Goal: Use online tool/utility: Utilize a website feature to perform a specific function

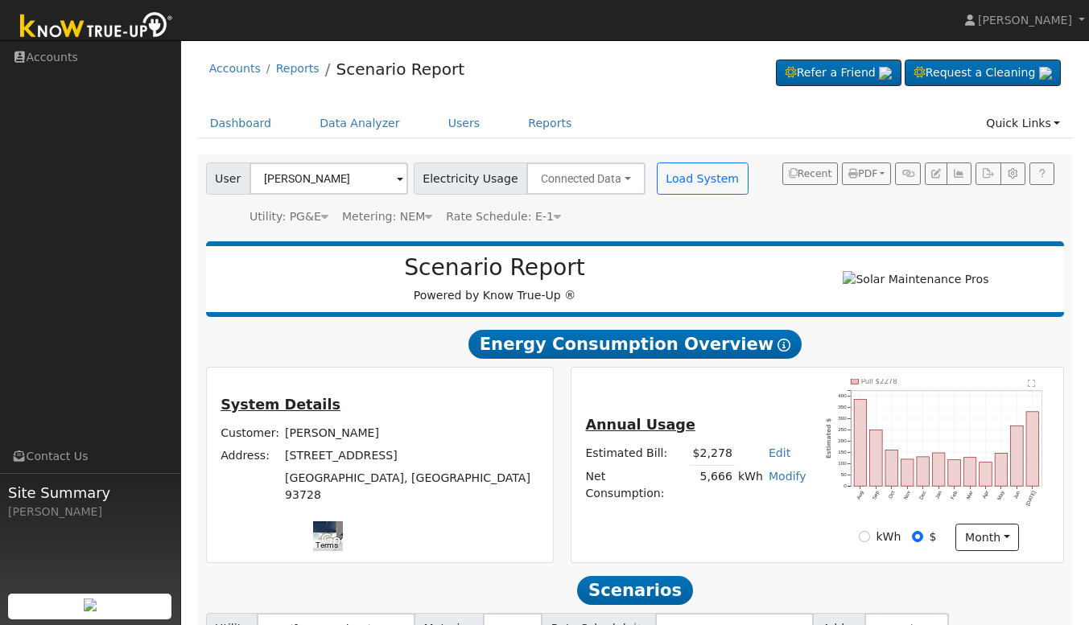
scroll to position [127, 0]
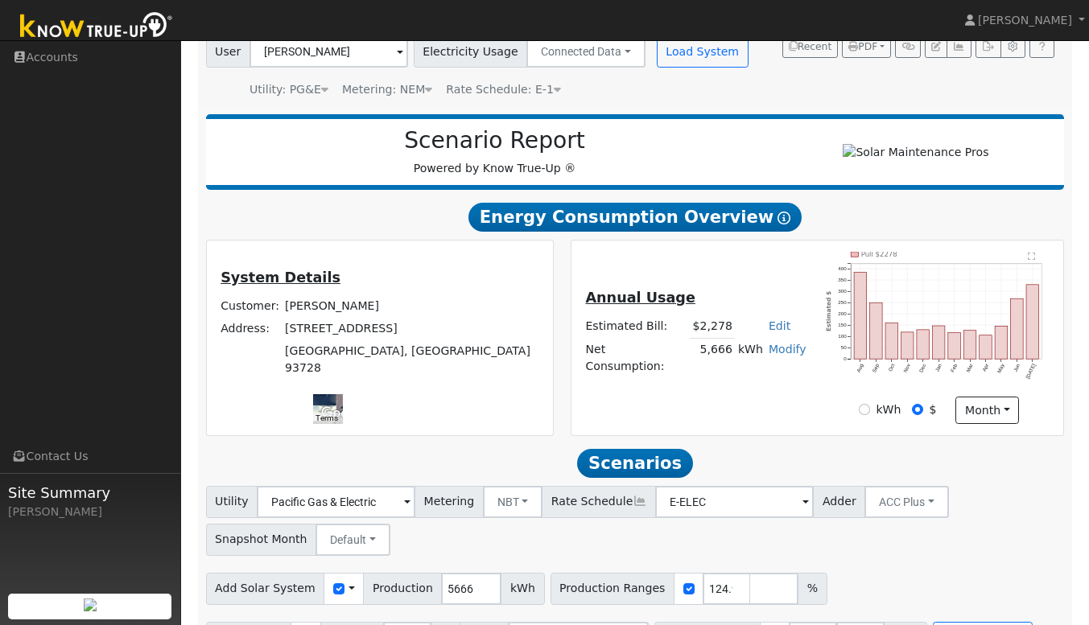
click at [777, 356] on link "Modify" at bounding box center [788, 349] width 38 height 13
click at [722, 423] on link "Add Electric Vehicle" at bounding box center [727, 418] width 134 height 23
click at [787, 407] on button "Save" at bounding box center [798, 393] width 47 height 27
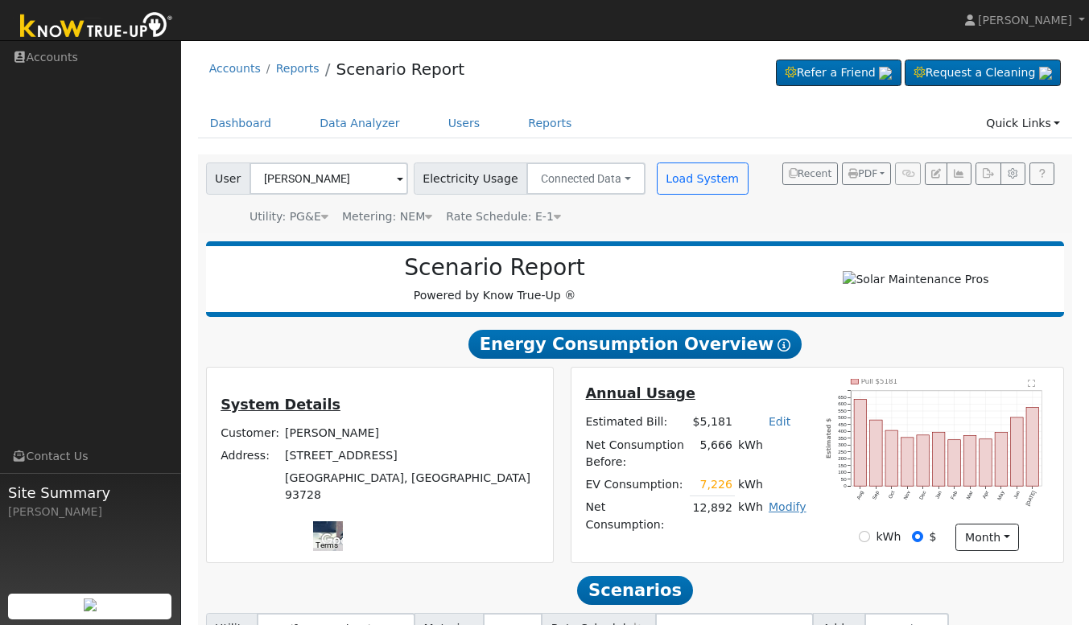
scroll to position [180, 0]
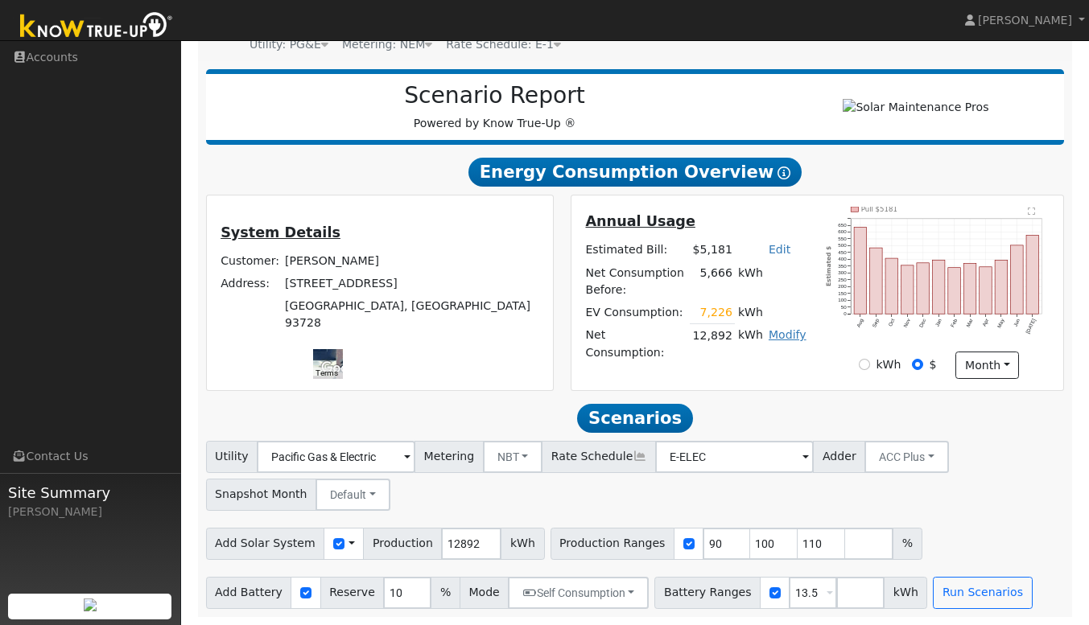
click at [797, 341] on link "Modify" at bounding box center [788, 334] width 38 height 13
click at [724, 402] on link "Edit Electric Vehicle" at bounding box center [738, 405] width 134 height 23
click at [790, 381] on button "Save" at bounding box center [798, 379] width 47 height 27
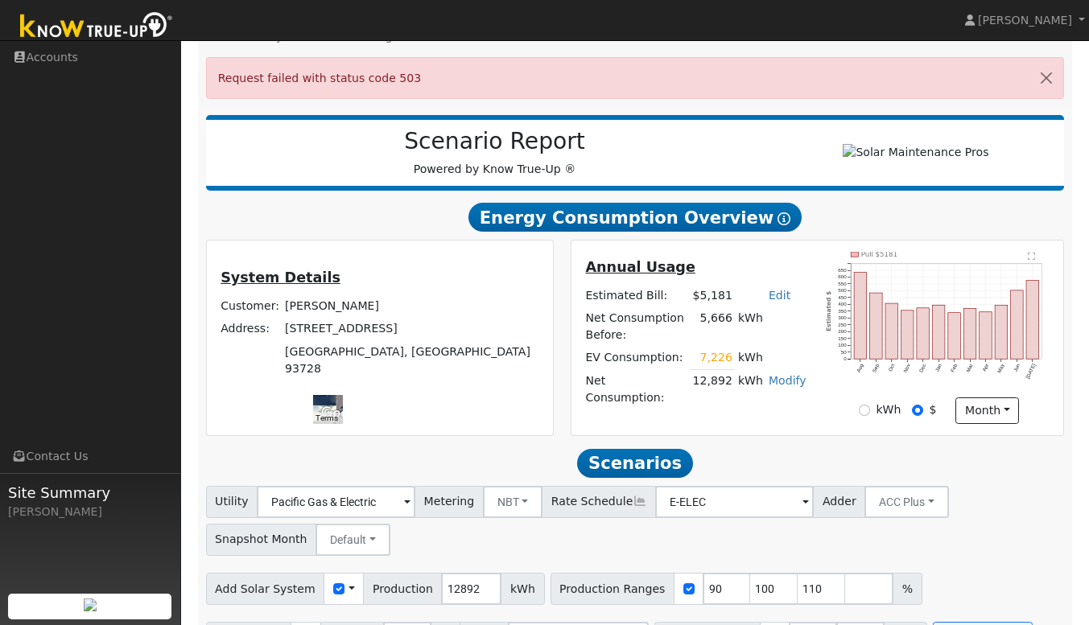
scroll to position [0, 0]
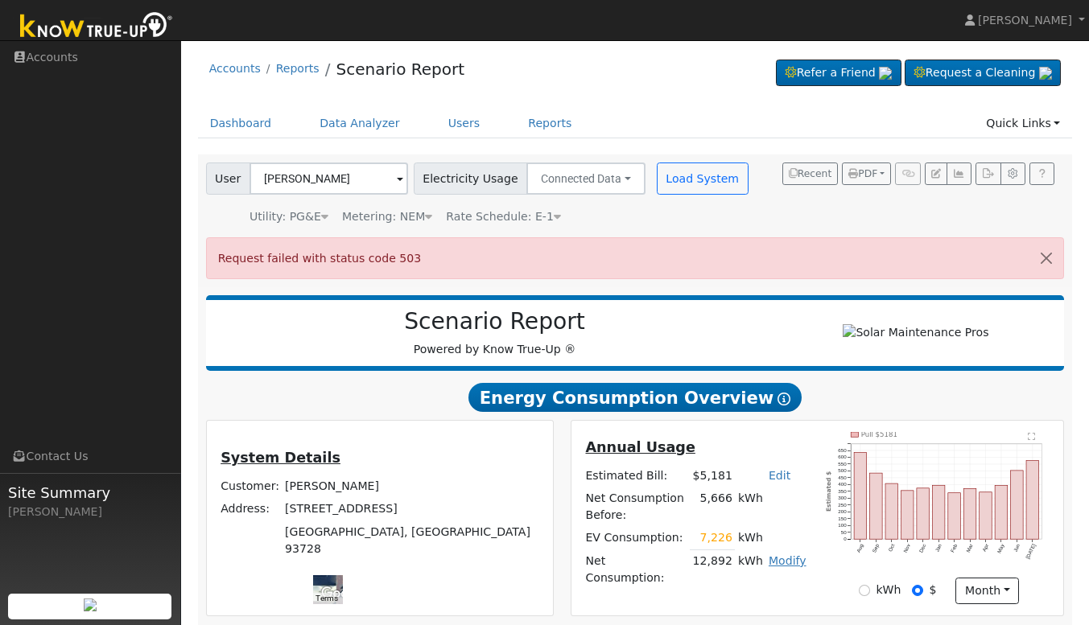
click at [797, 567] on link "Modify" at bounding box center [788, 560] width 38 height 13
click at [764, 546] on link "Edit Electric Vehicle" at bounding box center [738, 543] width 134 height 23
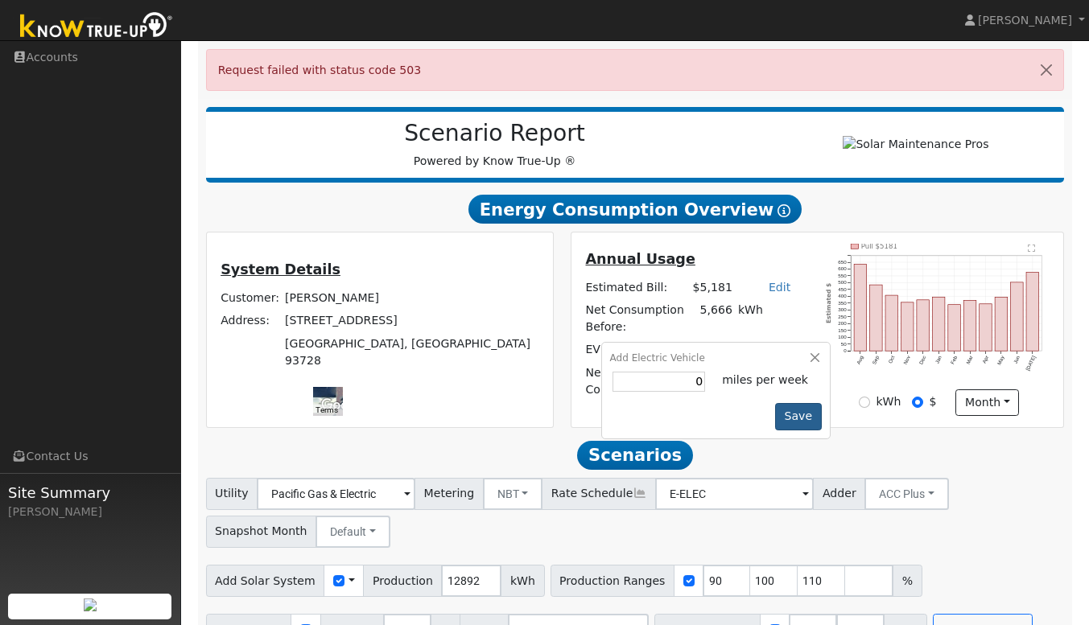
type input "0"
click at [789, 431] on button "Save" at bounding box center [798, 416] width 47 height 27
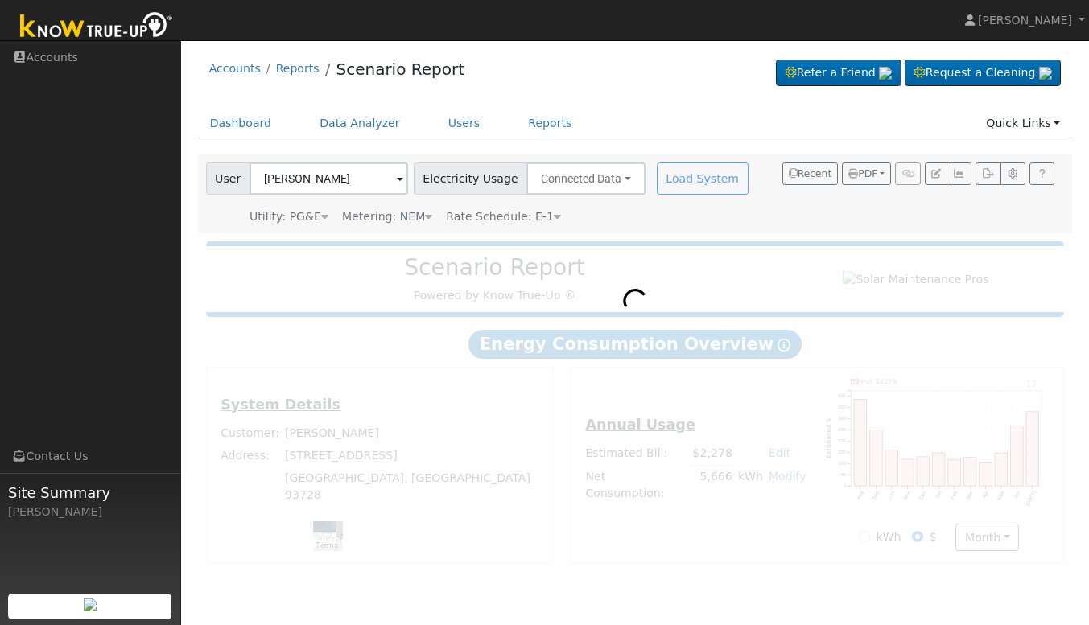
scroll to position [0, 0]
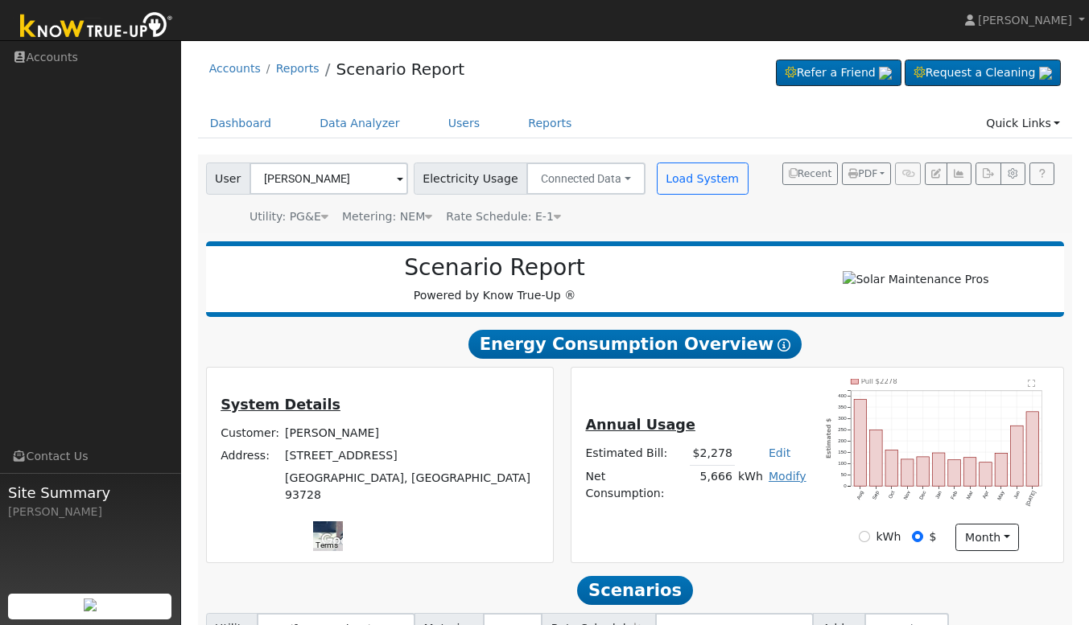
click at [781, 483] on link "Modify" at bounding box center [788, 476] width 38 height 13
click at [725, 522] on link "Add Consumption" at bounding box center [727, 511] width 134 height 23
type input "5666"
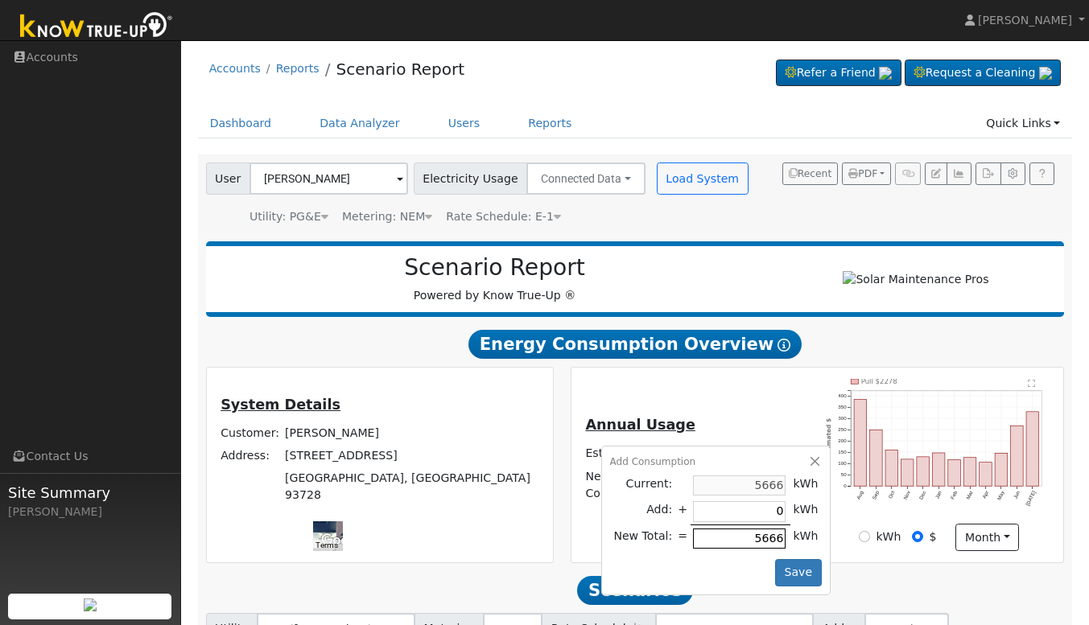
click at [731, 549] on input "5666" at bounding box center [739, 539] width 93 height 20
paste input "11665"
type input "5999"
type input "11665"
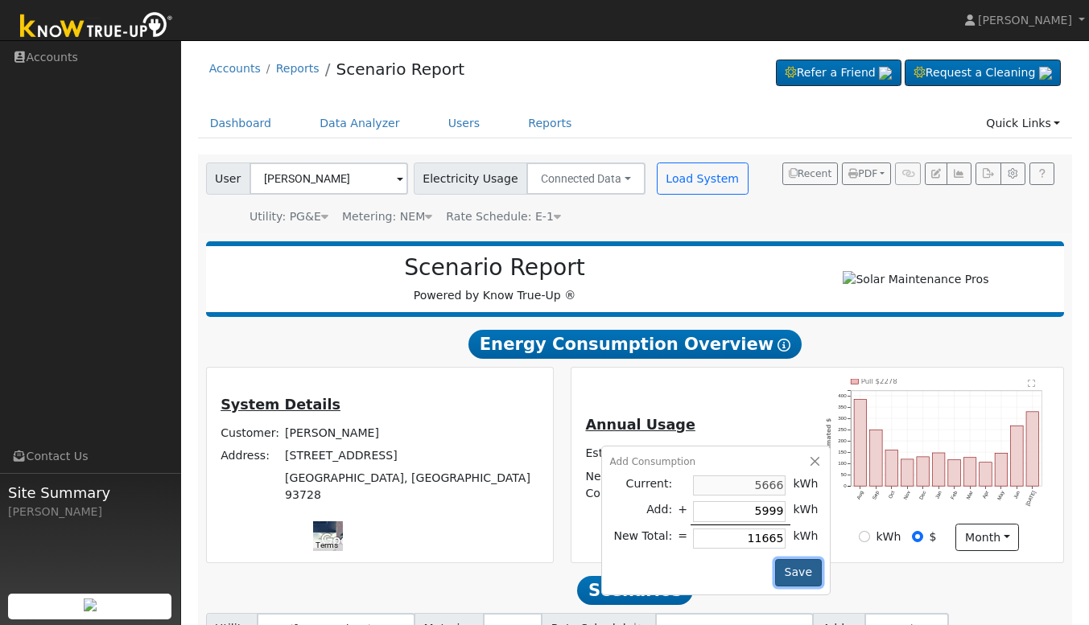
click at [799, 587] on button "Save" at bounding box center [798, 572] width 47 height 27
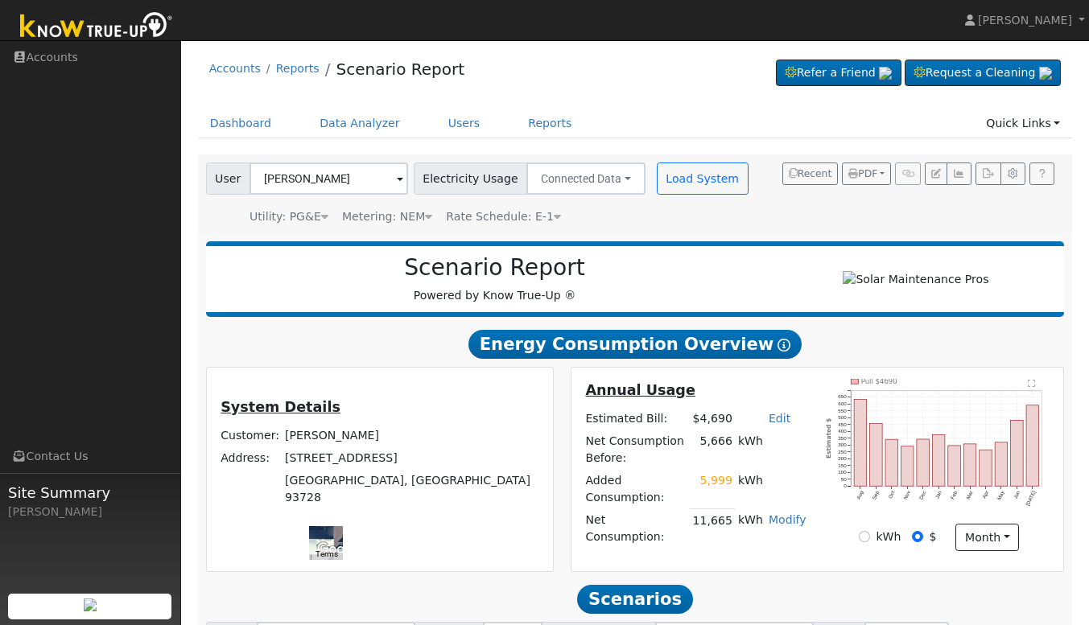
scroll to position [180, 0]
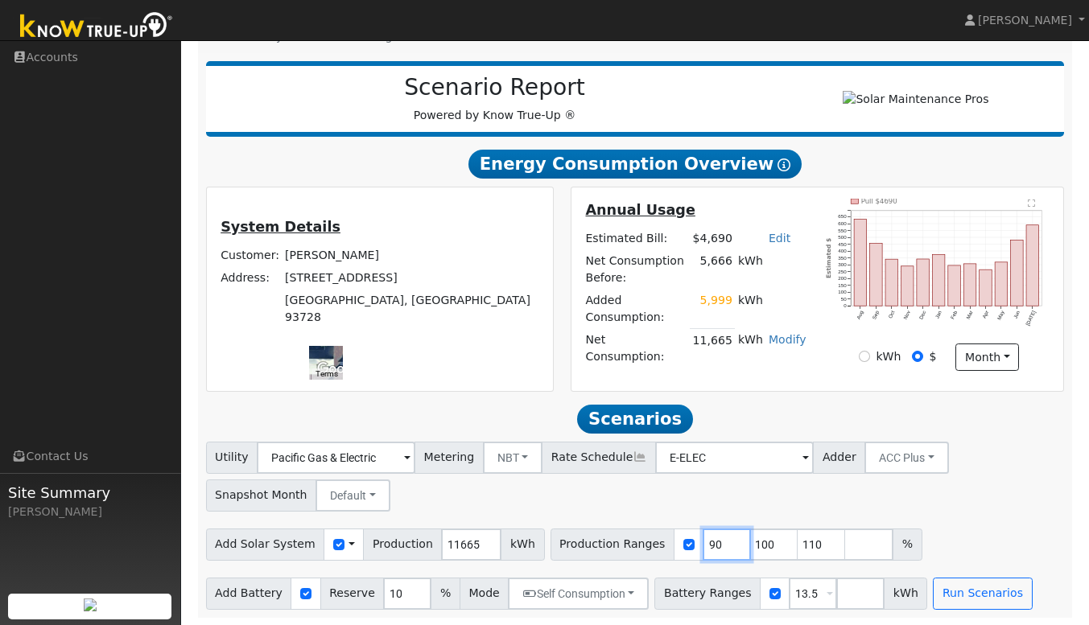
click at [703, 543] on input "90" at bounding box center [727, 545] width 48 height 32
type input "100"
type input "110"
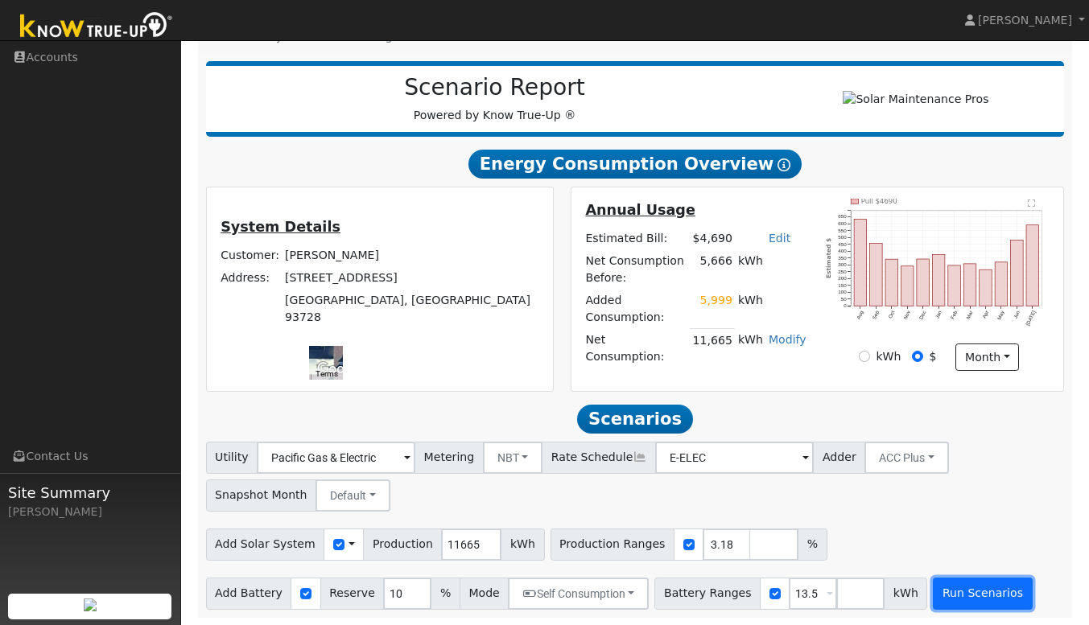
click at [946, 589] on button "Run Scenarios" at bounding box center [982, 594] width 99 height 32
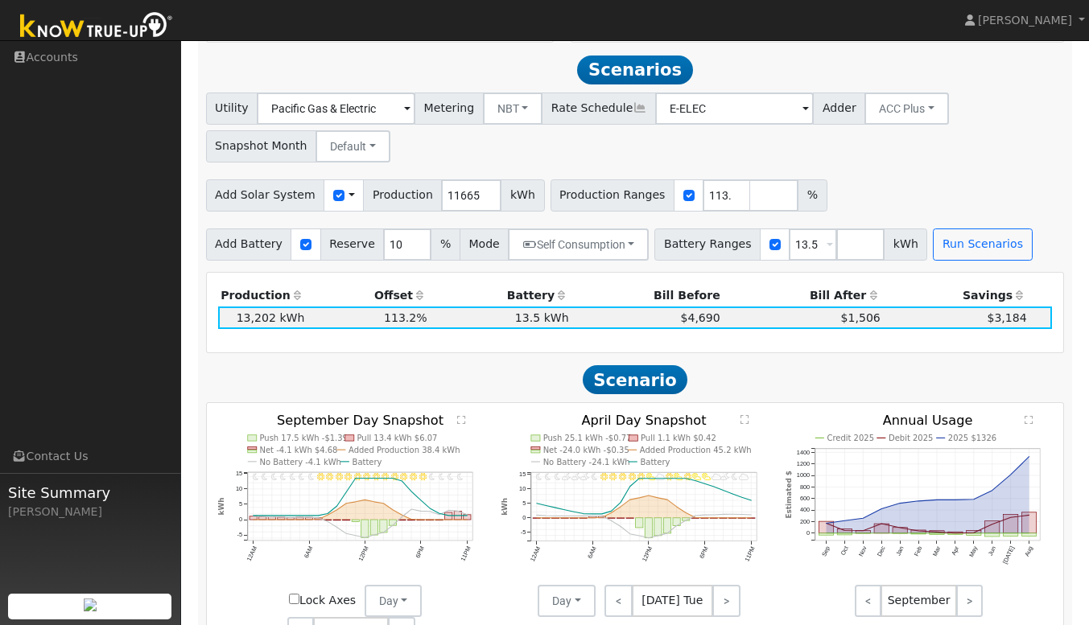
scroll to position [534, 0]
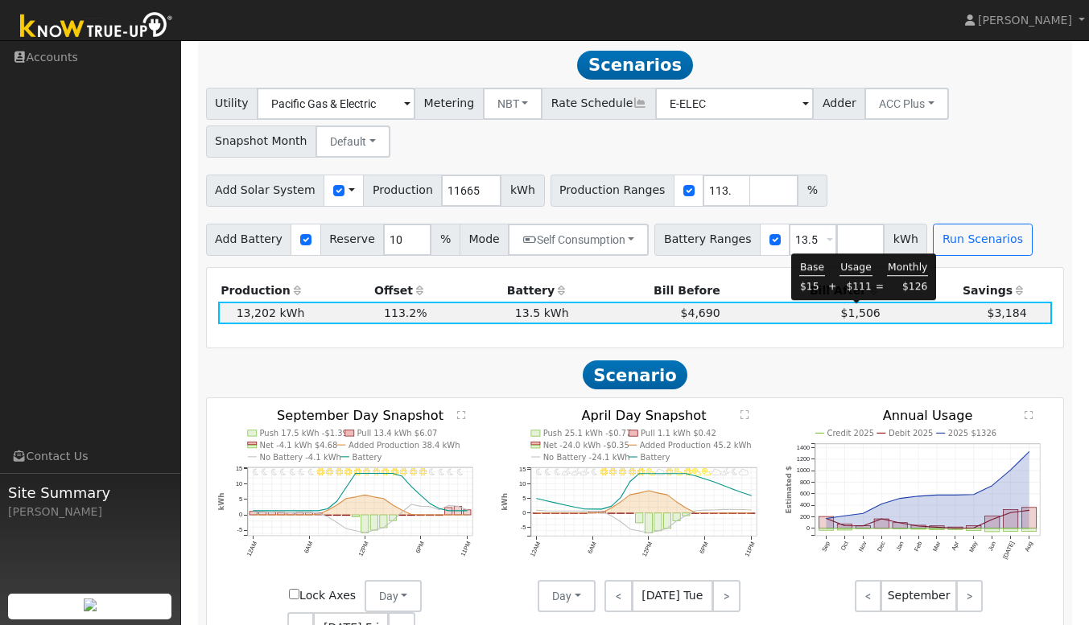
click at [859, 307] on span "$1,506" at bounding box center [860, 313] width 39 height 13
click at [983, 118] on div "Utility Pacific Gas & Electric Metering NBT NEM NBT Rate Schedule E-ELEC Adder …" at bounding box center [635, 120] width 864 height 76
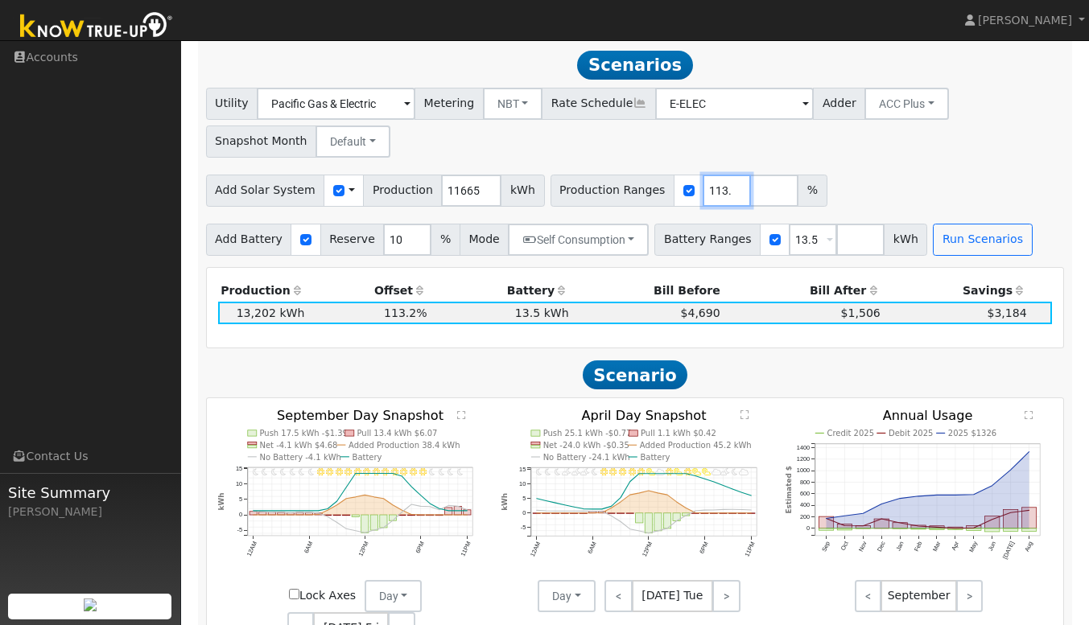
click at [703, 190] on input "113.18" at bounding box center [727, 191] width 48 height 32
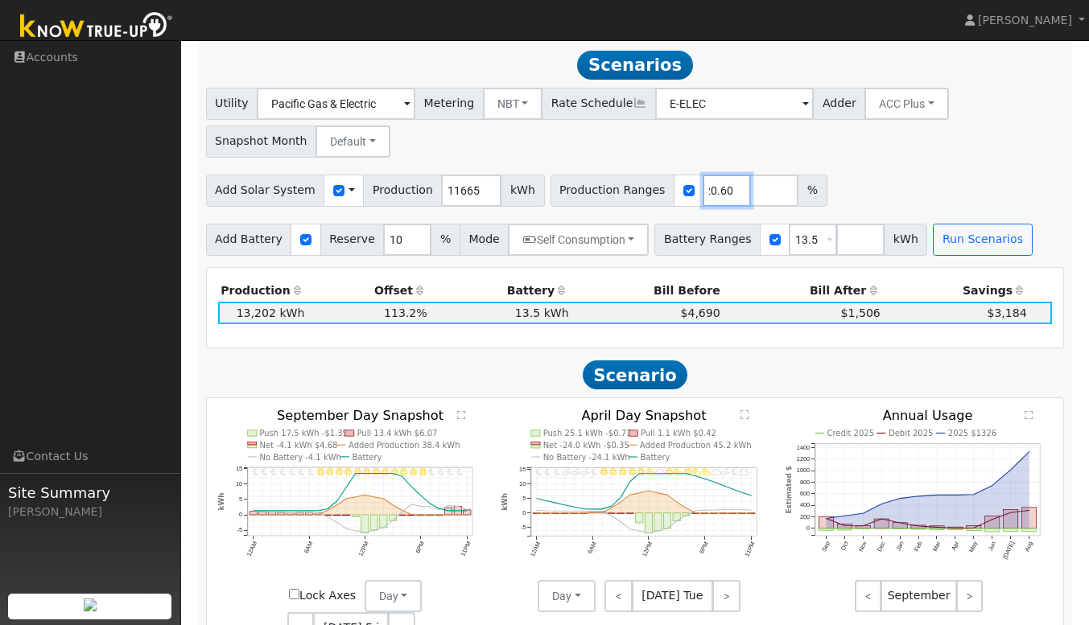
type input "120.60"
click at [789, 237] on input "13.5" at bounding box center [813, 240] width 48 height 32
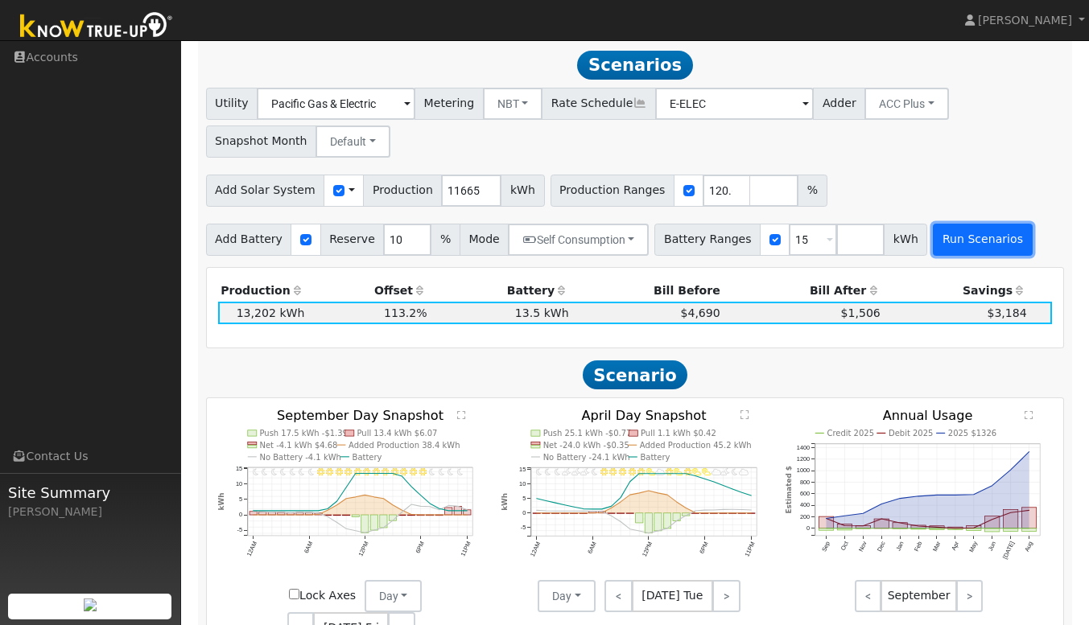
click at [957, 241] on button "Run Scenarios" at bounding box center [982, 240] width 99 height 32
click at [789, 240] on input "15" at bounding box center [813, 240] width 48 height 32
type input "20"
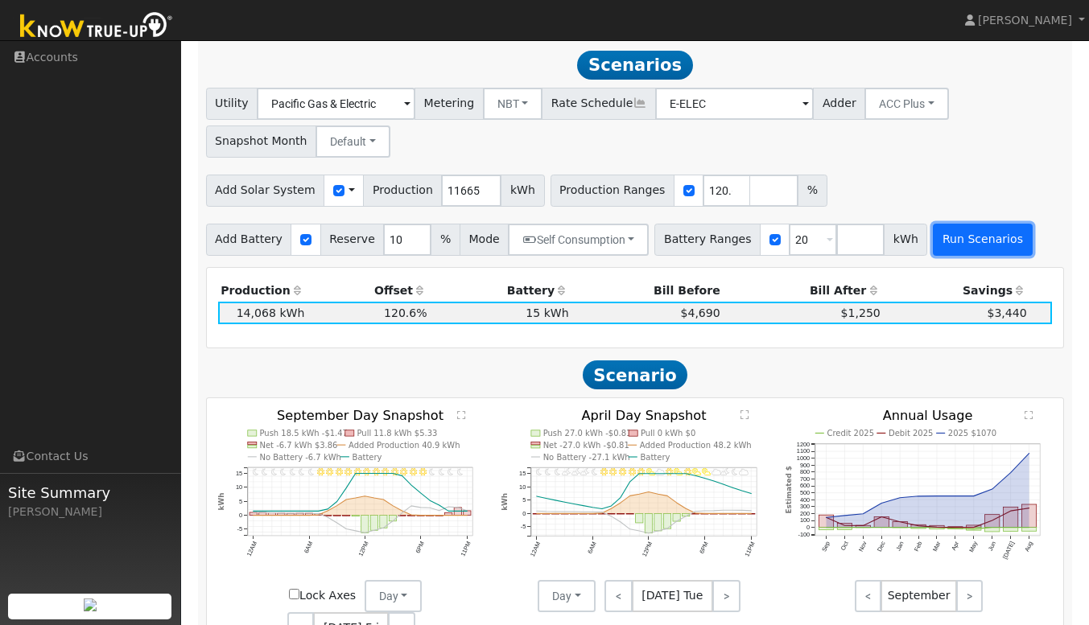
click at [956, 248] on button "Run Scenarios" at bounding box center [982, 240] width 99 height 32
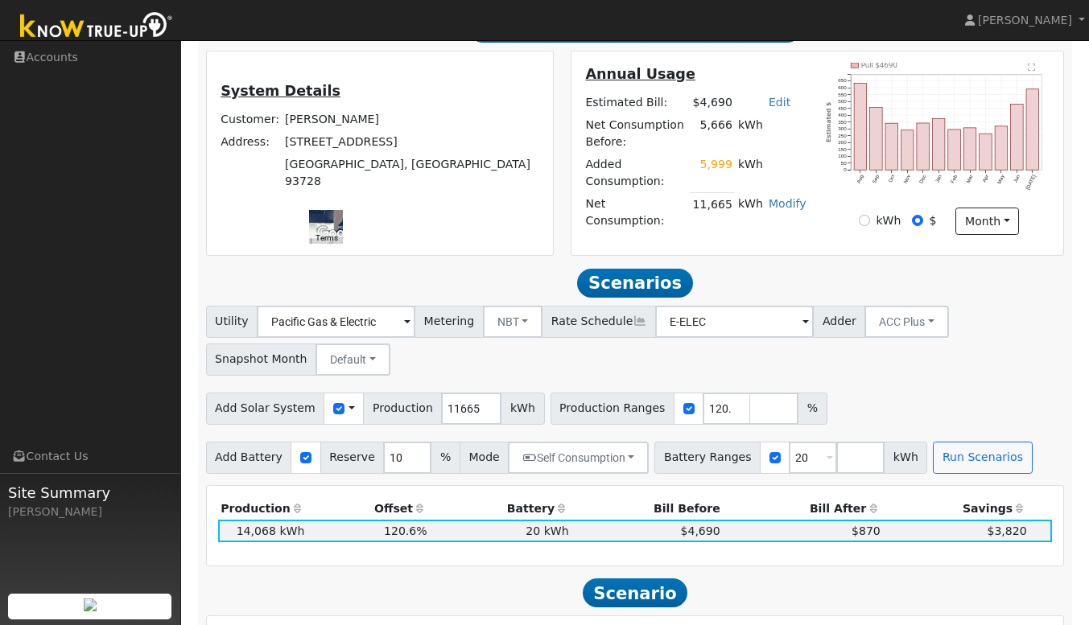
scroll to position [217, 0]
